Goal: Find specific page/section: Find specific page/section

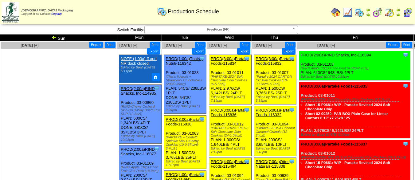
click at [231, 31] on span "FreeFrom (FF)" at bounding box center [218, 29] width 143 height 7
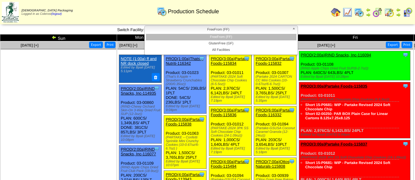
click at [229, 40] on li "FreeFrom (FF)" at bounding box center [221, 37] width 151 height 6
click at [232, 31] on span "FreeFrom (FF)" at bounding box center [218, 29] width 143 height 7
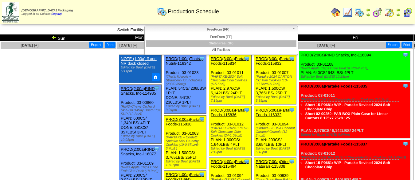
click at [231, 43] on li "GlutenFree (GF)" at bounding box center [221, 43] width 151 height 6
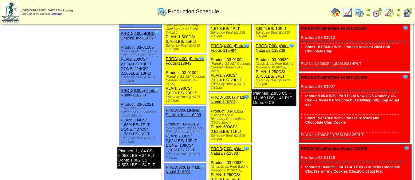
scroll to position [93, 0]
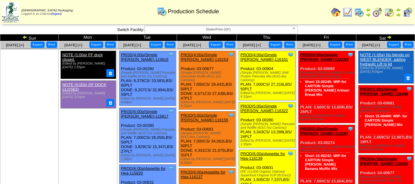
click at [223, 27] on span "GlutenFree (GF)" at bounding box center [218, 29] width 143 height 7
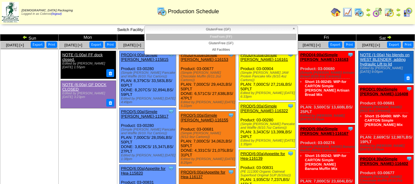
click at [224, 35] on li "FreeFrom (FF)" at bounding box center [221, 37] width 151 height 6
